Goal: Transaction & Acquisition: Purchase product/service

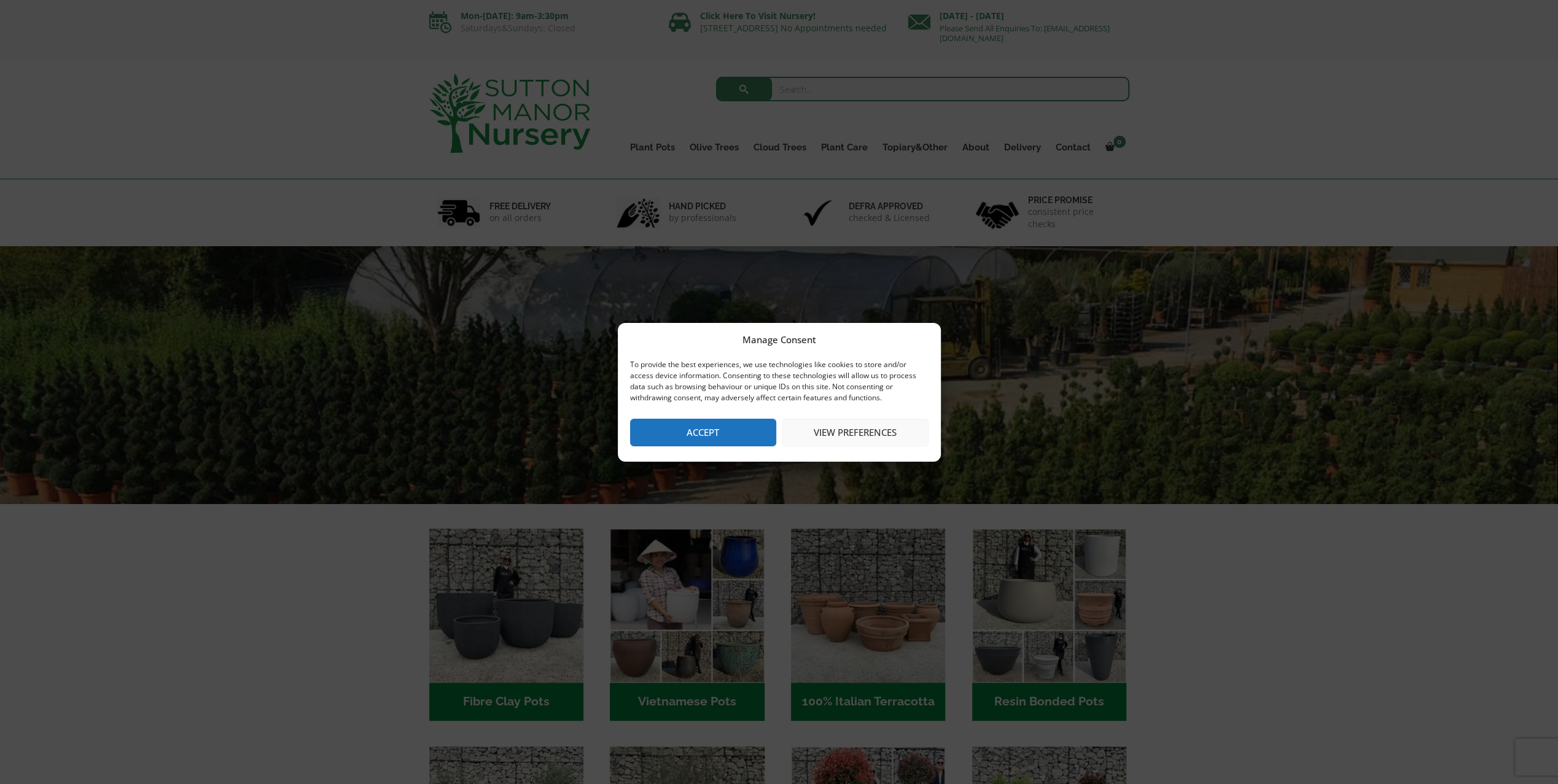
click at [703, 432] on button "Accept" at bounding box center [703, 432] width 146 height 28
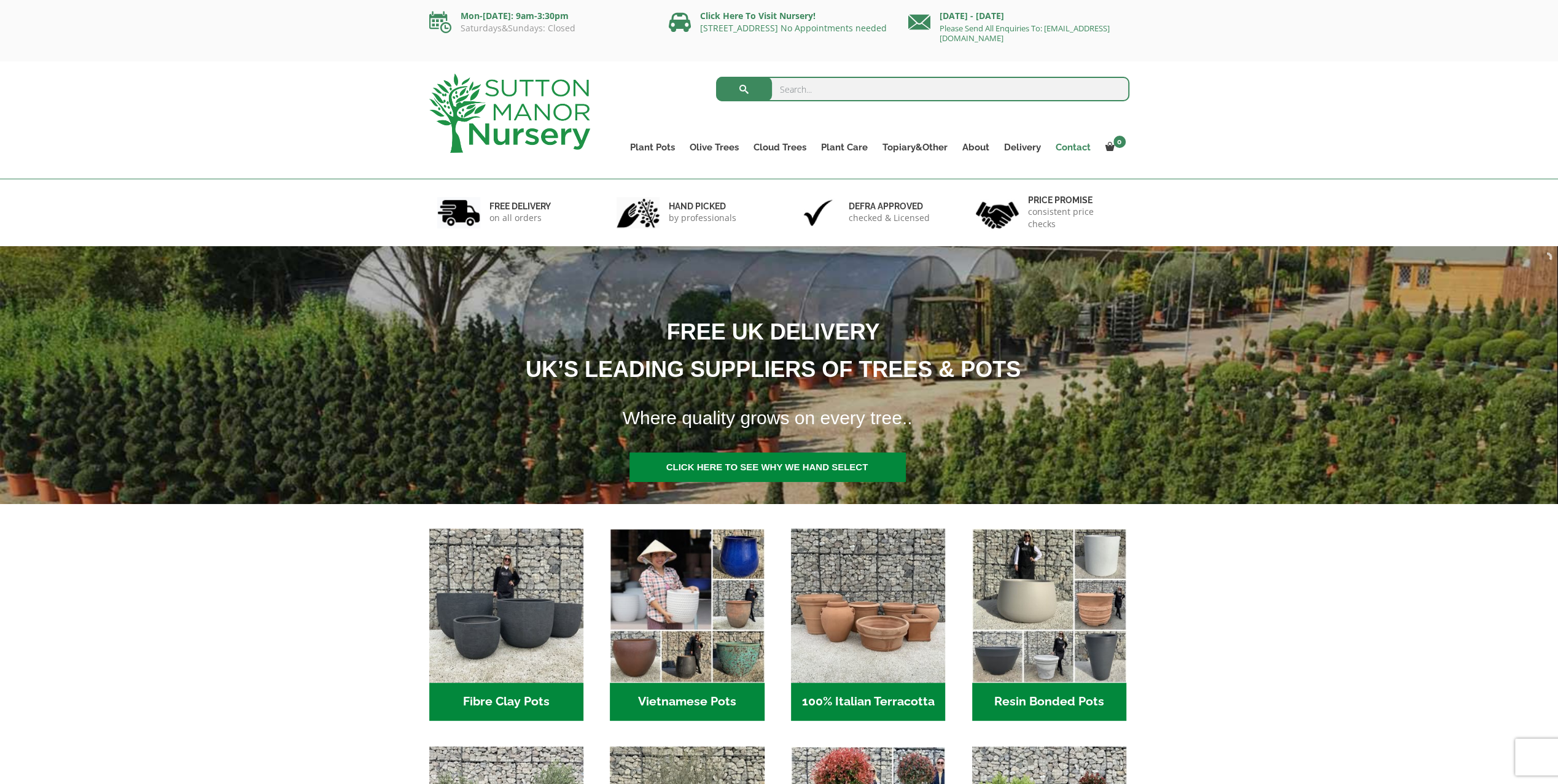
click at [1058, 147] on link "Contact" at bounding box center [1073, 147] width 50 height 17
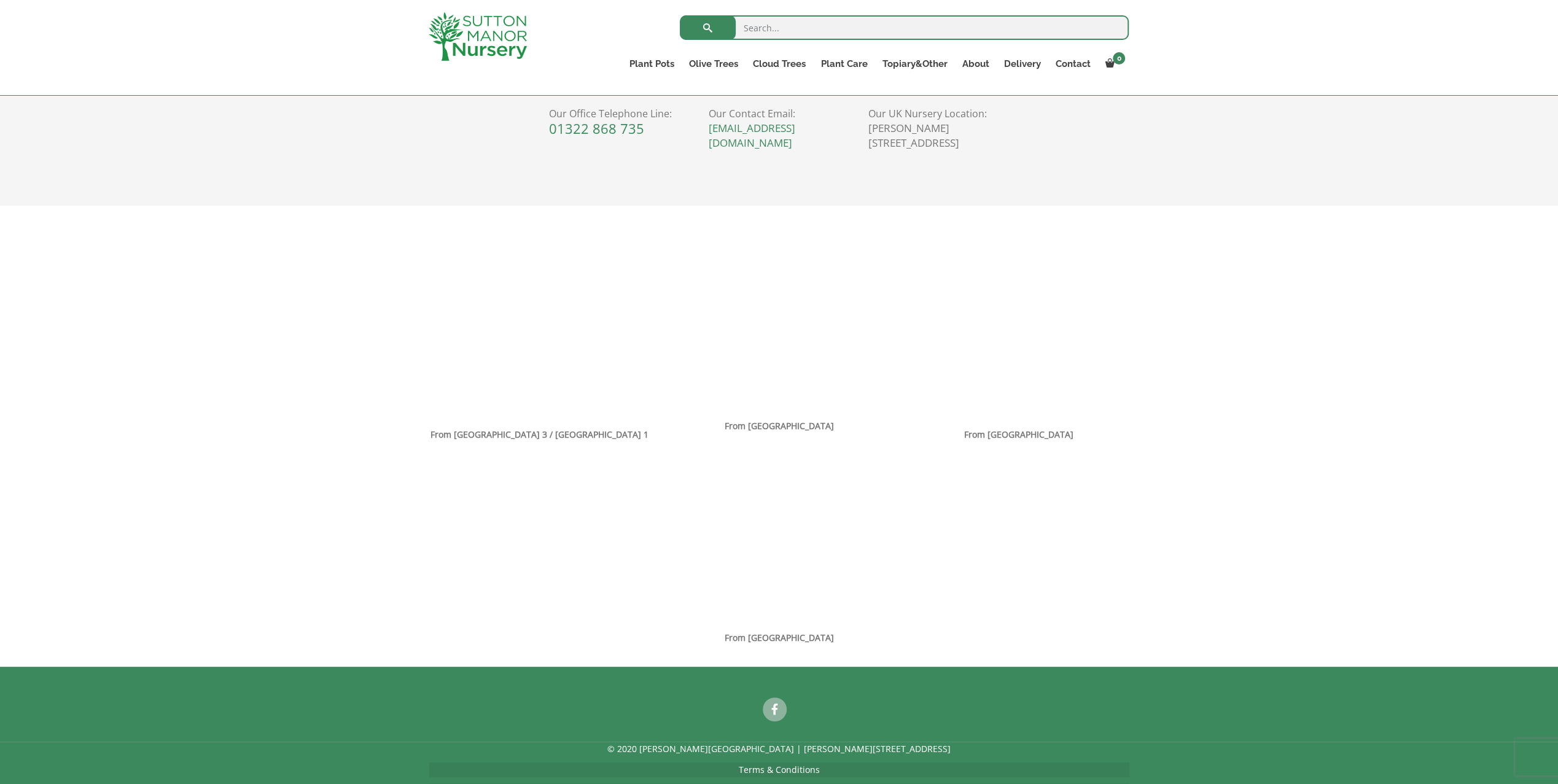
scroll to position [679, 0]
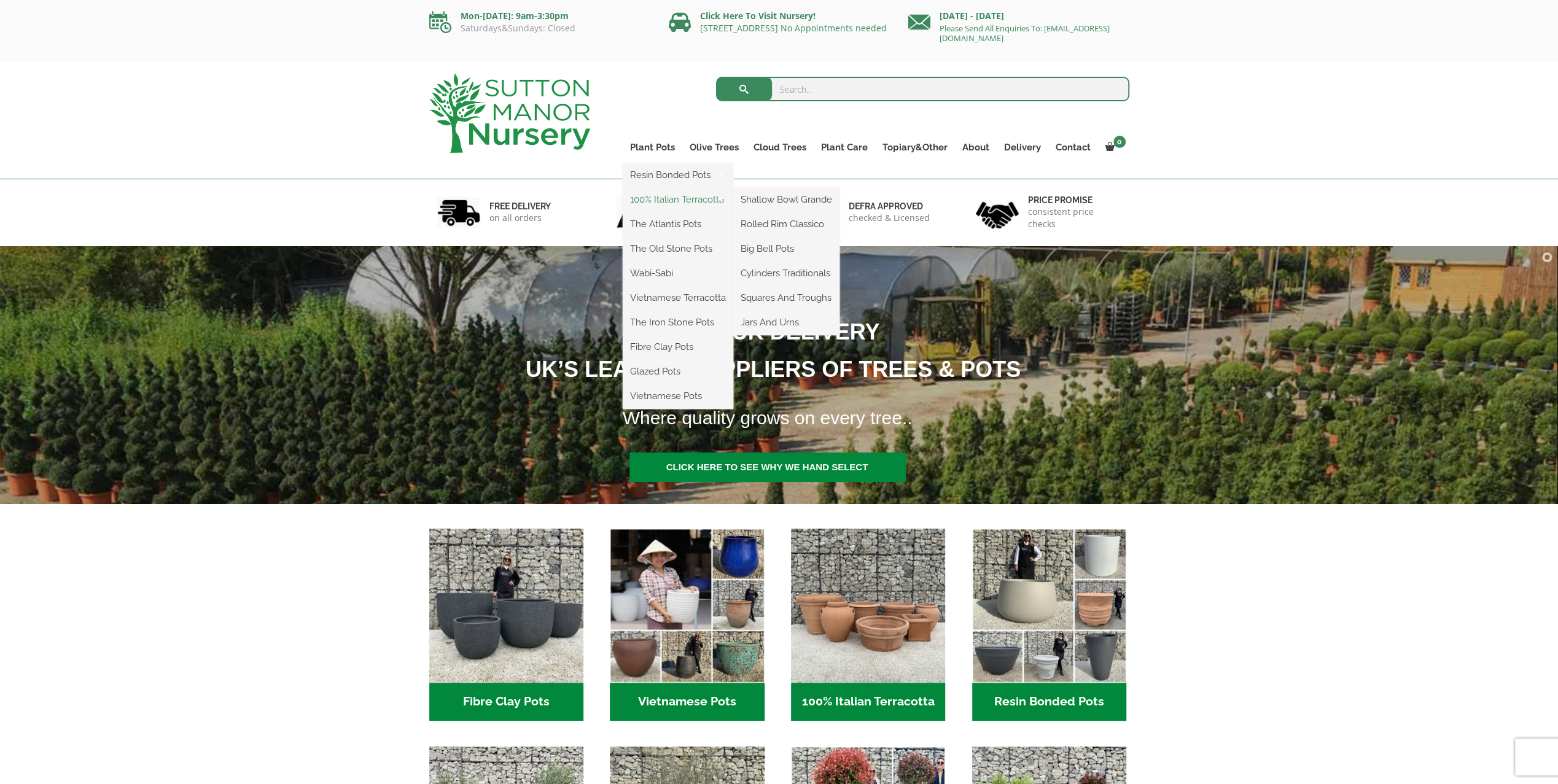
click at [661, 198] on link "100% Italian Terracotta" at bounding box center [678, 200] width 111 height 19
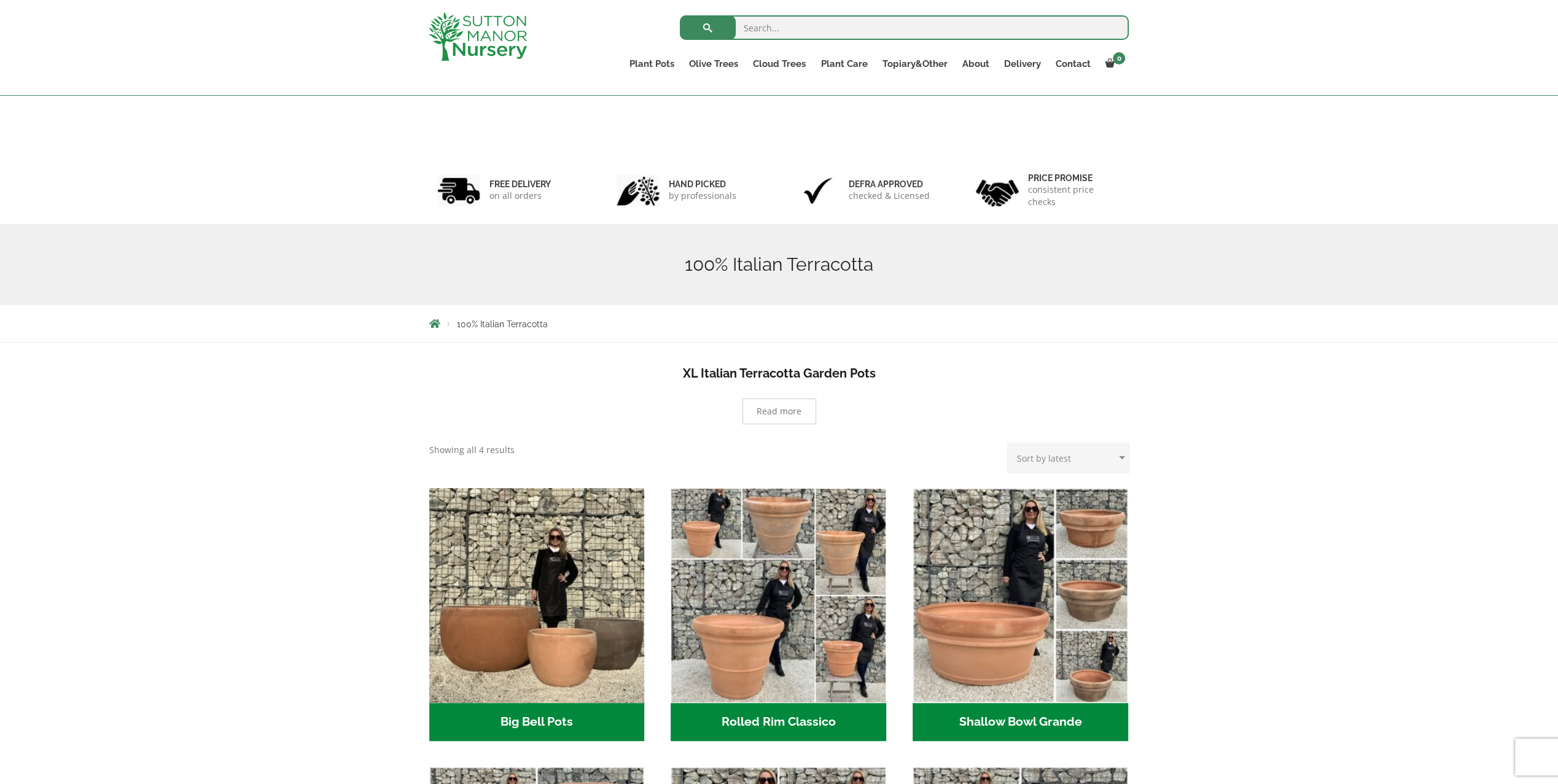
scroll to position [246, 0]
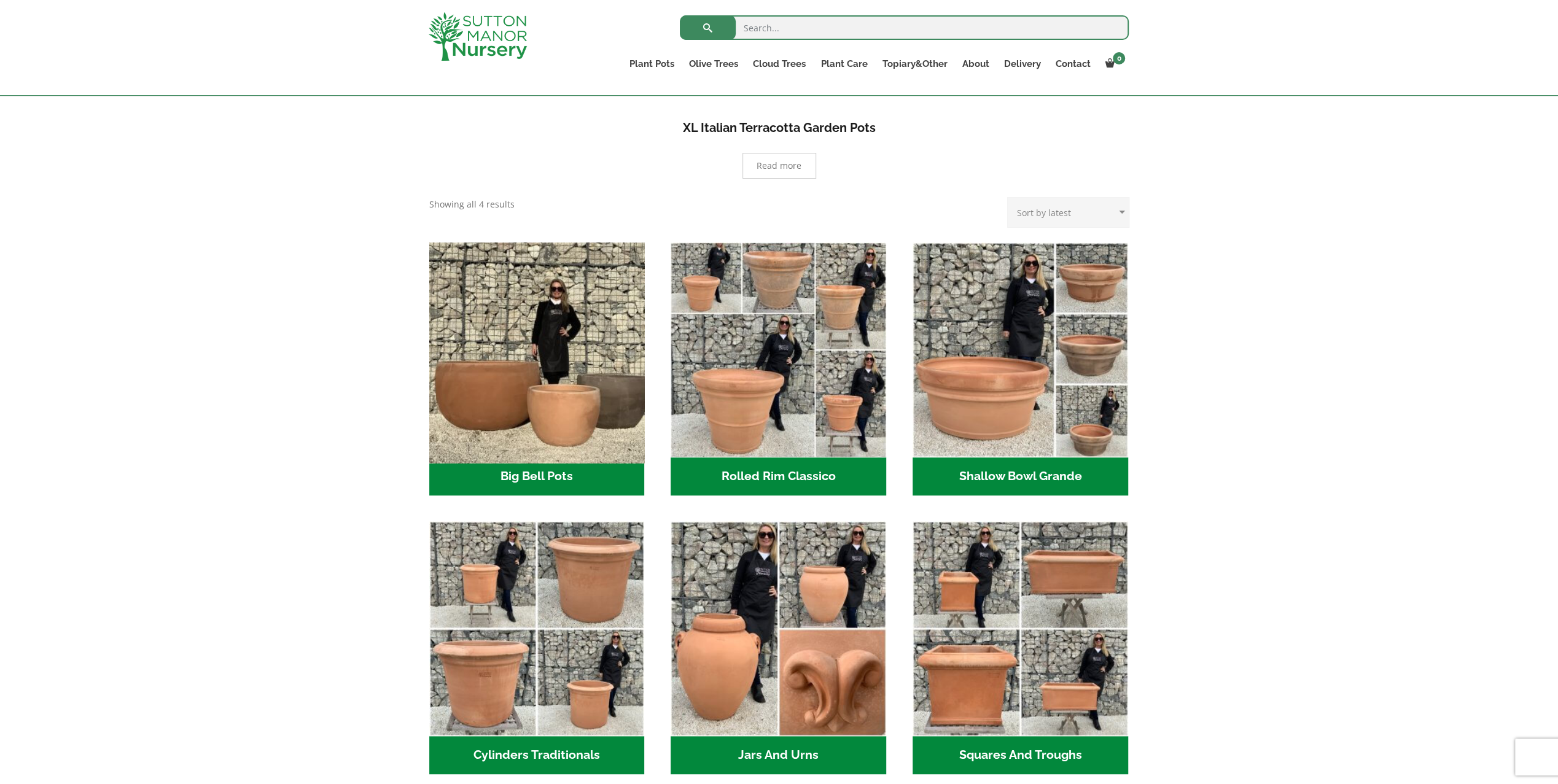
click at [569, 421] on img "Visit product category Big Bell Pots" at bounding box center [536, 350] width 226 height 226
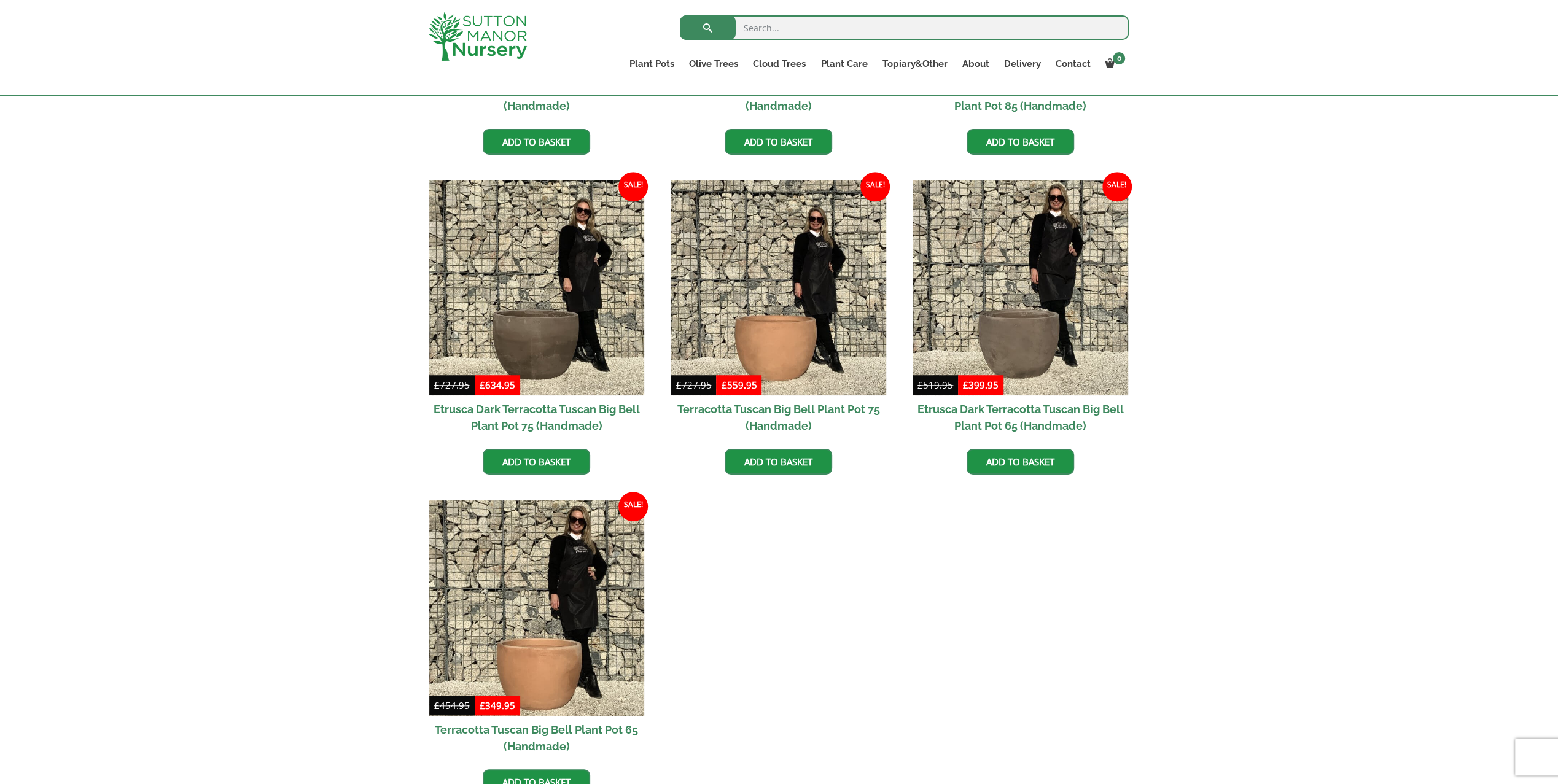
scroll to position [737, 0]
